Goal: Task Accomplishment & Management: Manage account settings

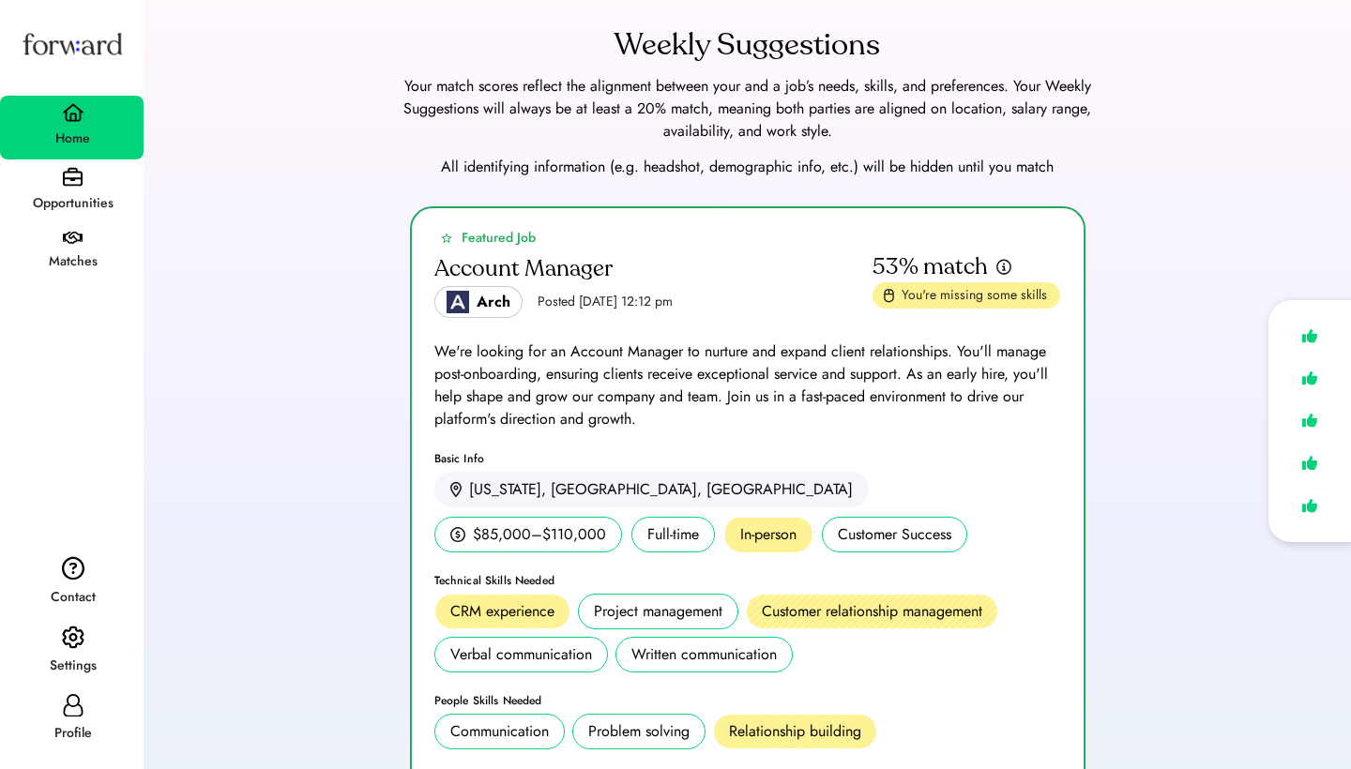
click at [82, 177] on img at bounding box center [73, 177] width 20 height 20
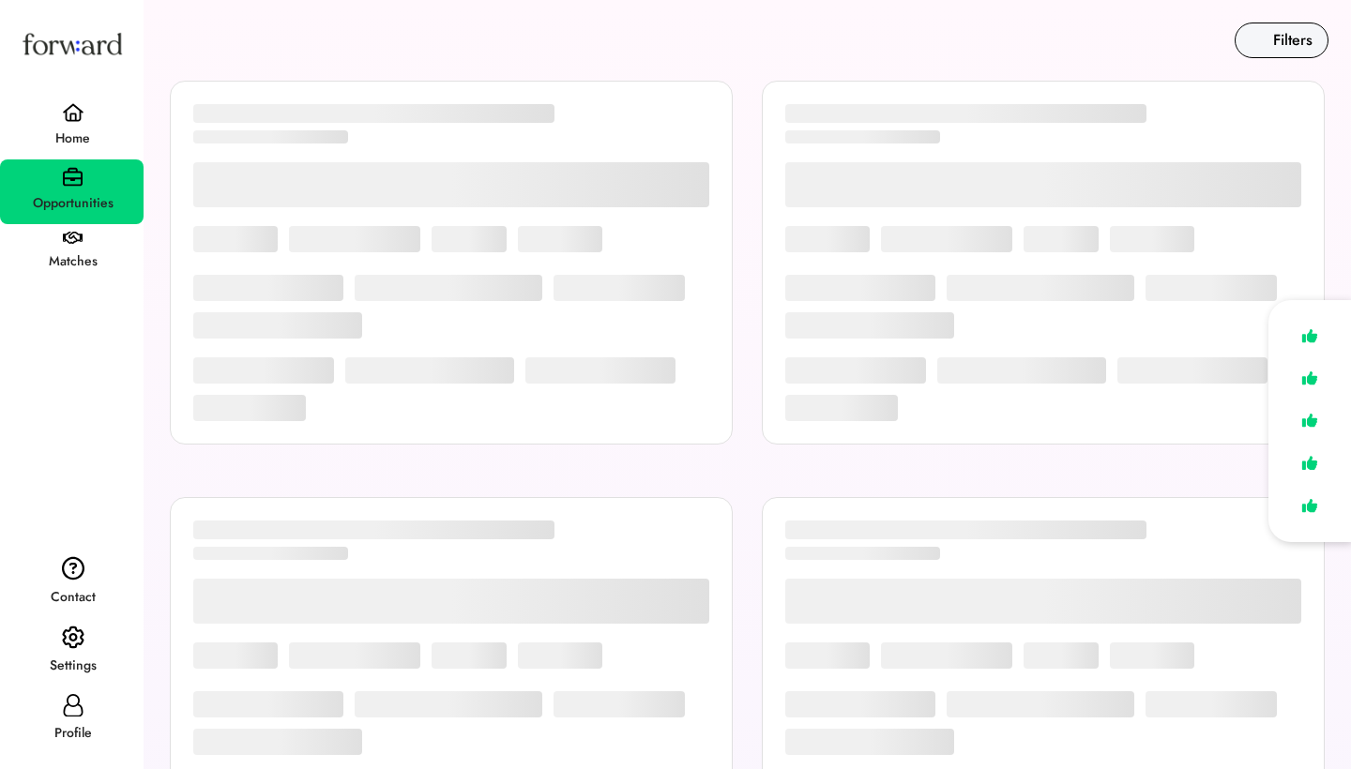
click at [82, 177] on img at bounding box center [73, 177] width 20 height 20
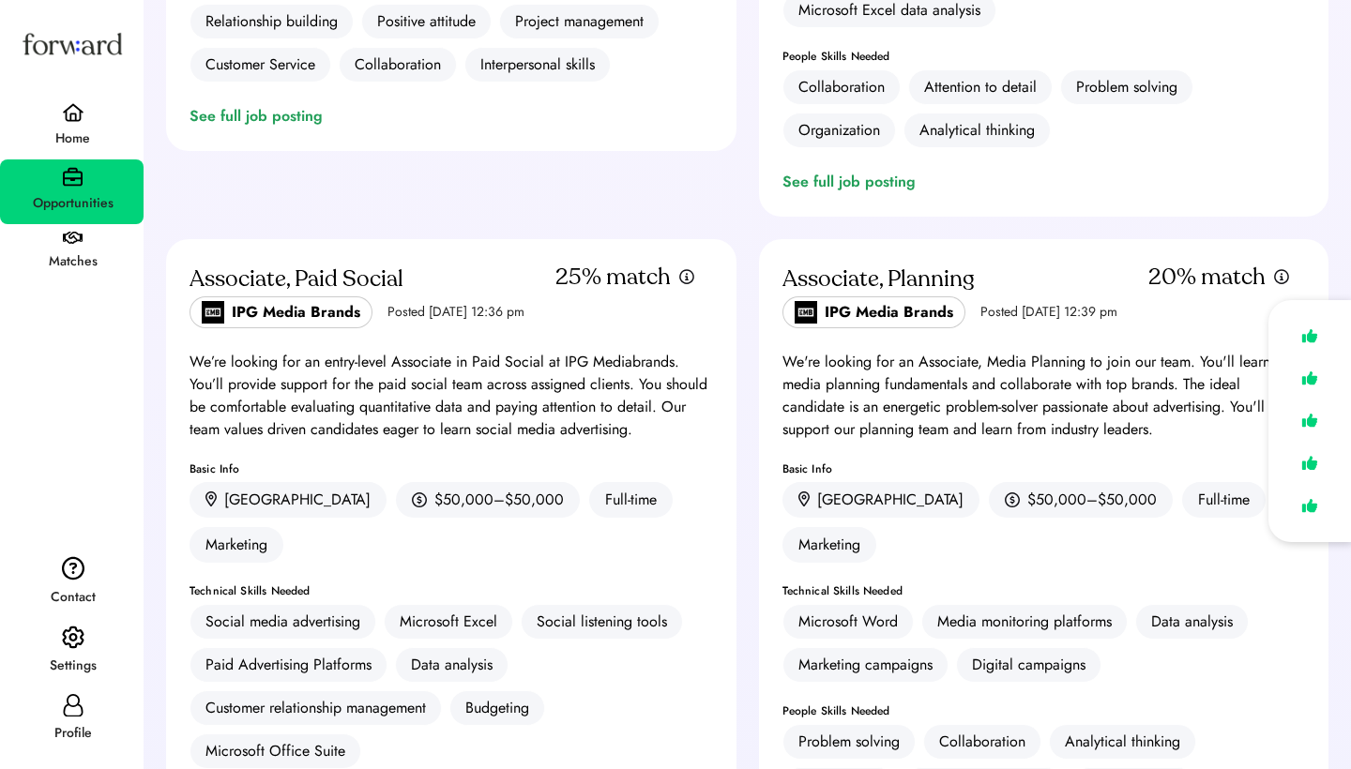
click at [83, 252] on div "Matches" at bounding box center [73, 261] width 142 height 23
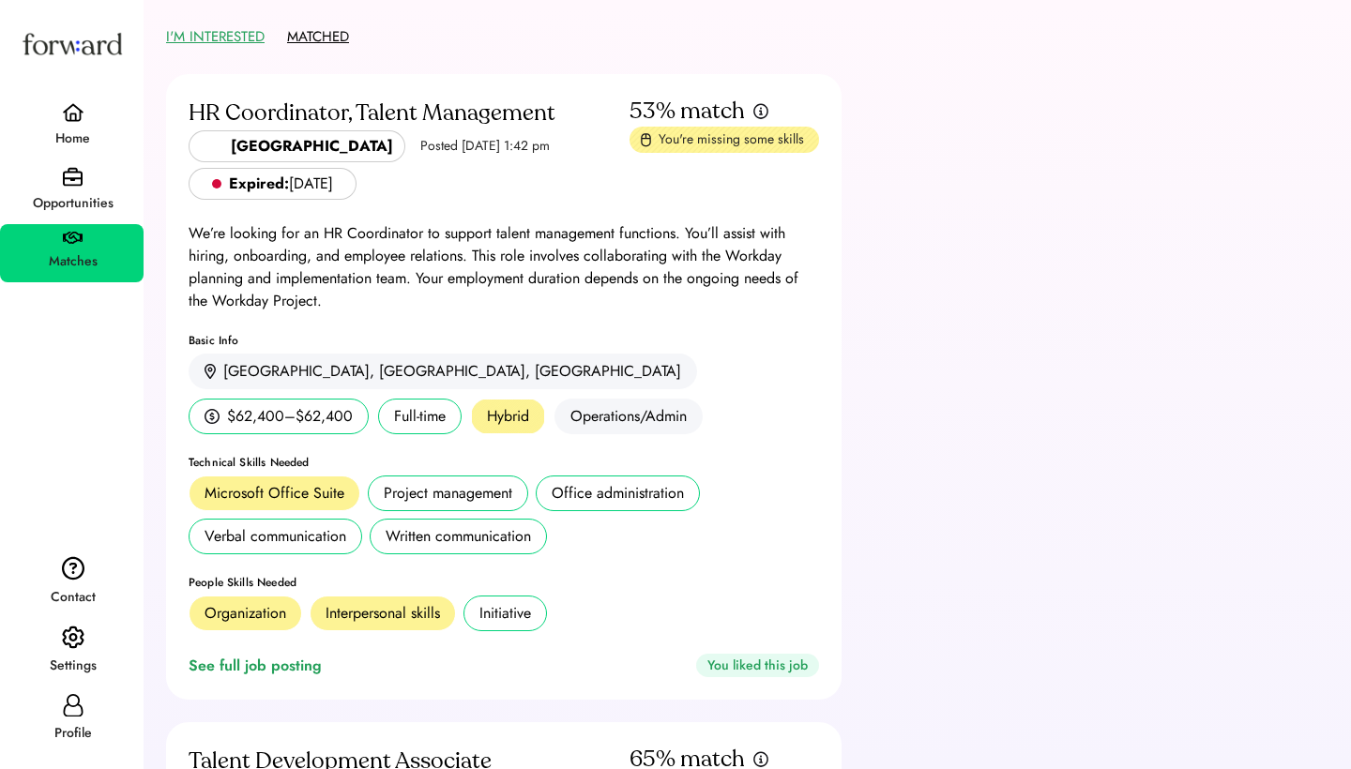
click at [315, 47] on button "MATCHED" at bounding box center [318, 37] width 62 height 29
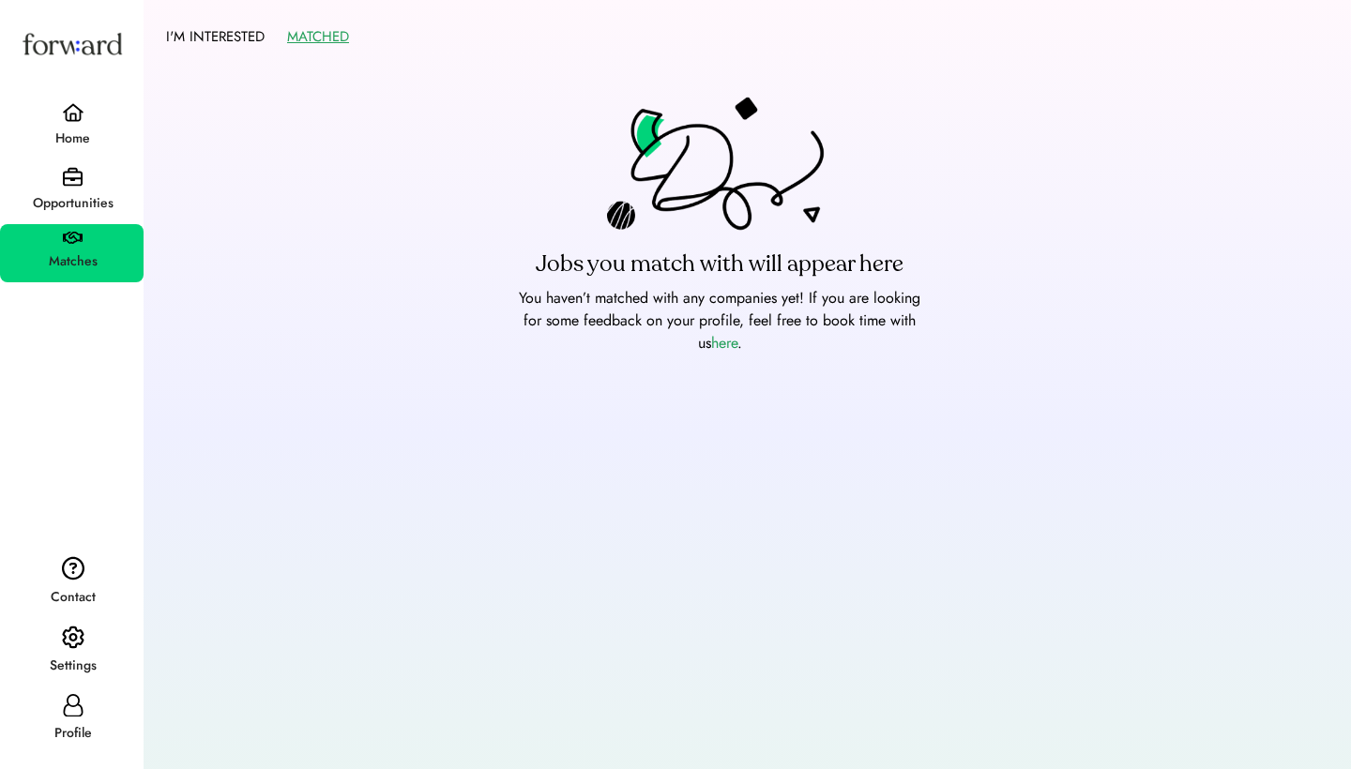
click at [68, 132] on div "Home" at bounding box center [73, 139] width 142 height 23
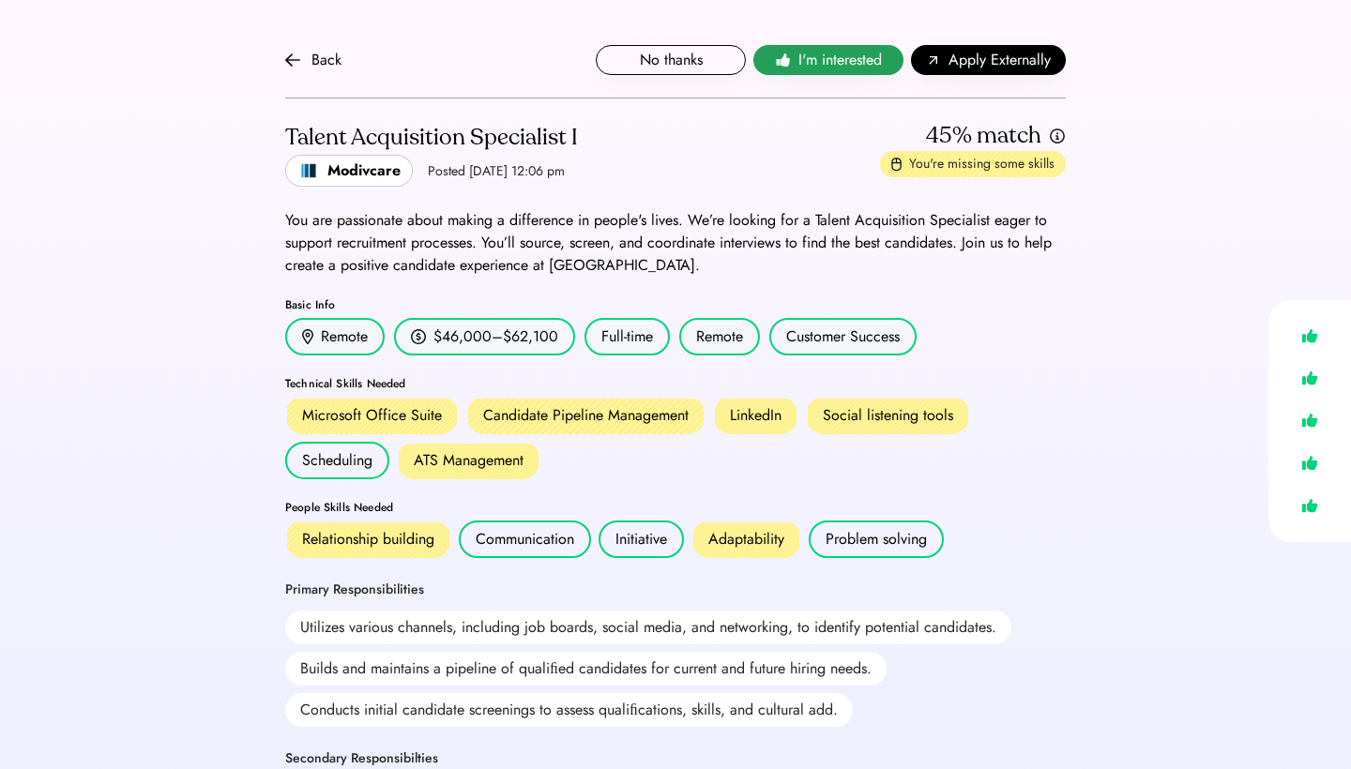
click at [815, 58] on span "I'm interested" at bounding box center [839, 60] width 83 height 23
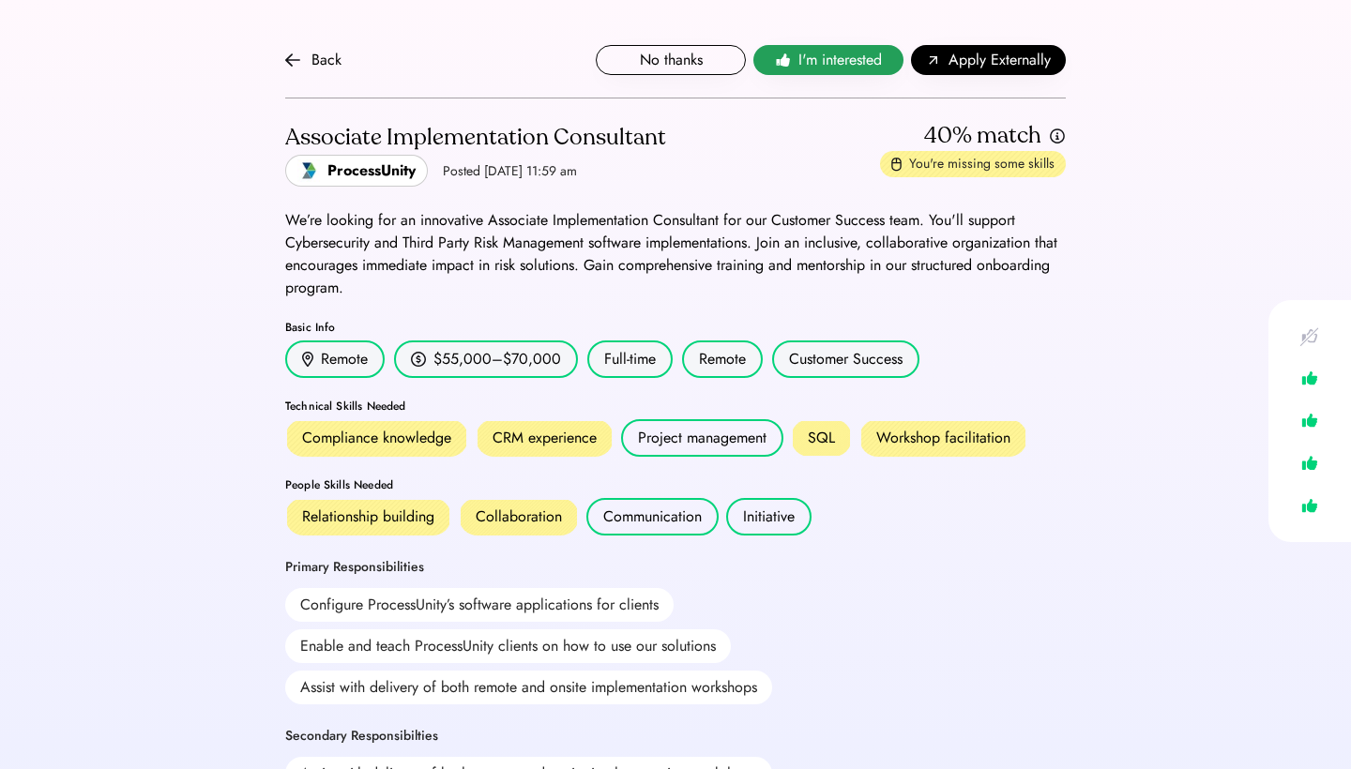
click at [835, 63] on span "I'm interested" at bounding box center [839, 60] width 83 height 23
